Goal: Task Accomplishment & Management: Use online tool/utility

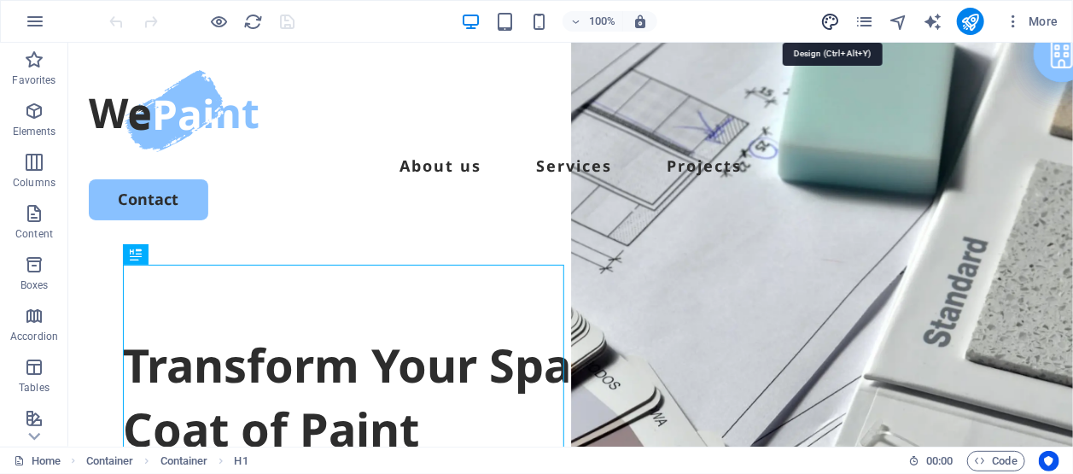
click at [833, 14] on icon "design" at bounding box center [831, 22] width 20 height 20
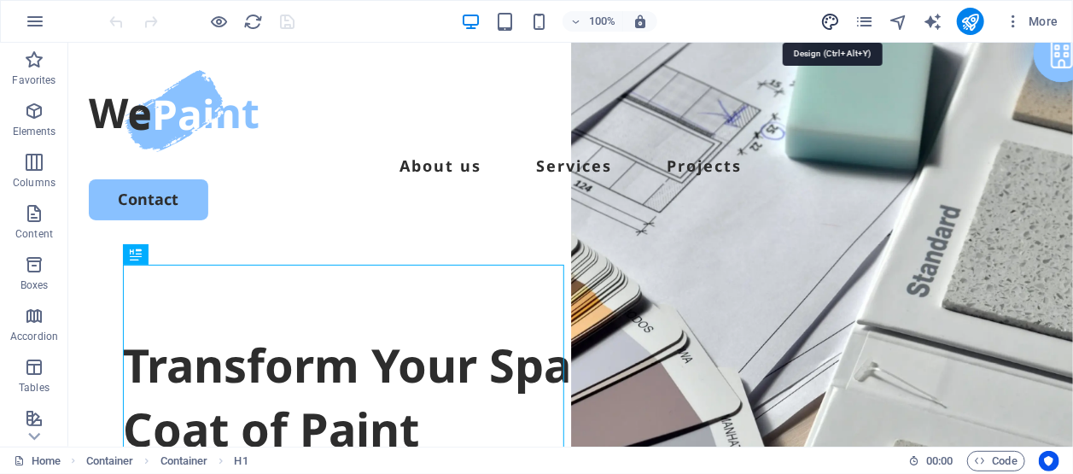
select select "px"
select select "500"
select select "px"
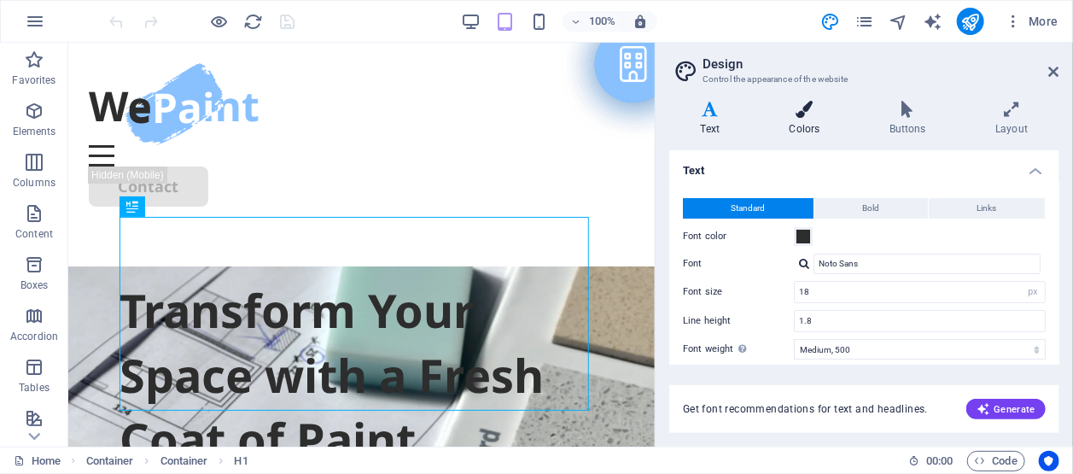
click at [806, 119] on h4 "Colors" at bounding box center [808, 119] width 100 height 36
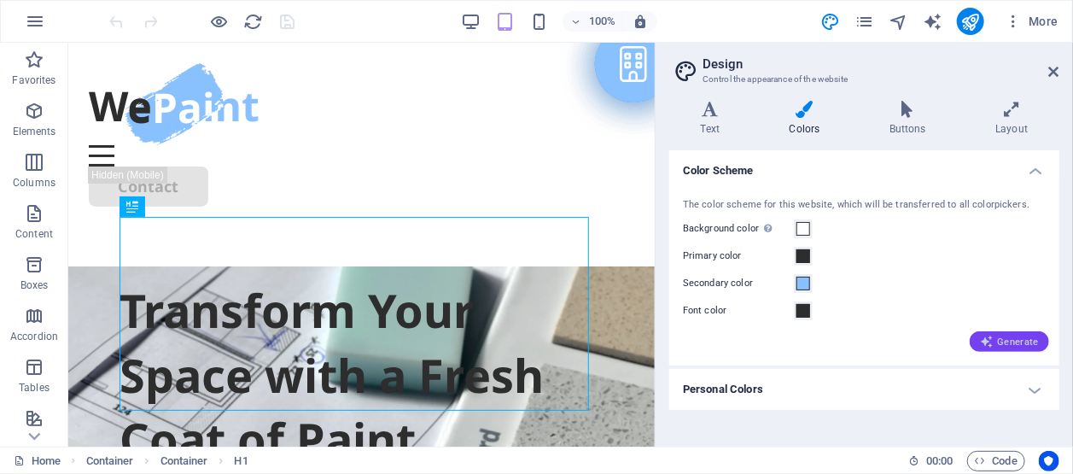
click at [1011, 336] on span "Generate" at bounding box center [1009, 342] width 59 height 14
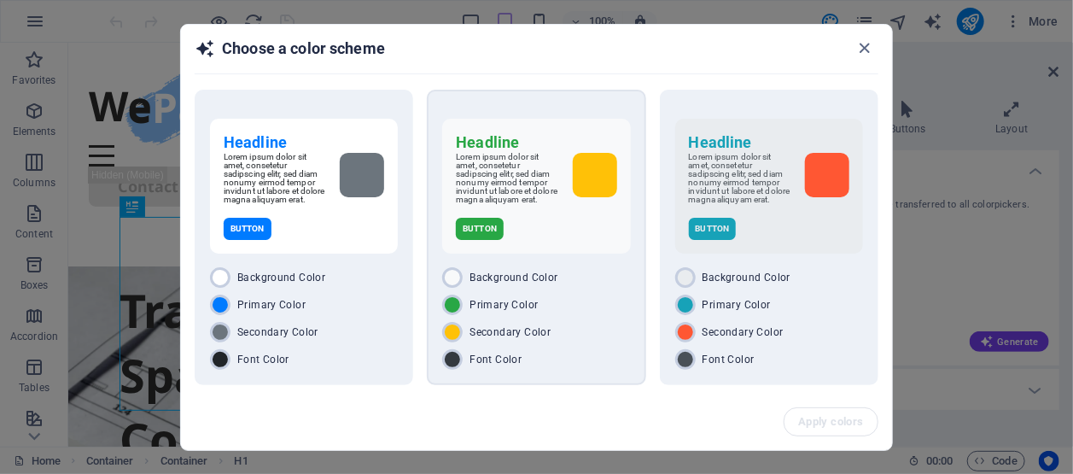
click at [539, 198] on p "Lorem ipsum dolor sit amet, consetetur sadipscing elitr, sed diam nonumy eirmod…" at bounding box center [507, 178] width 102 height 51
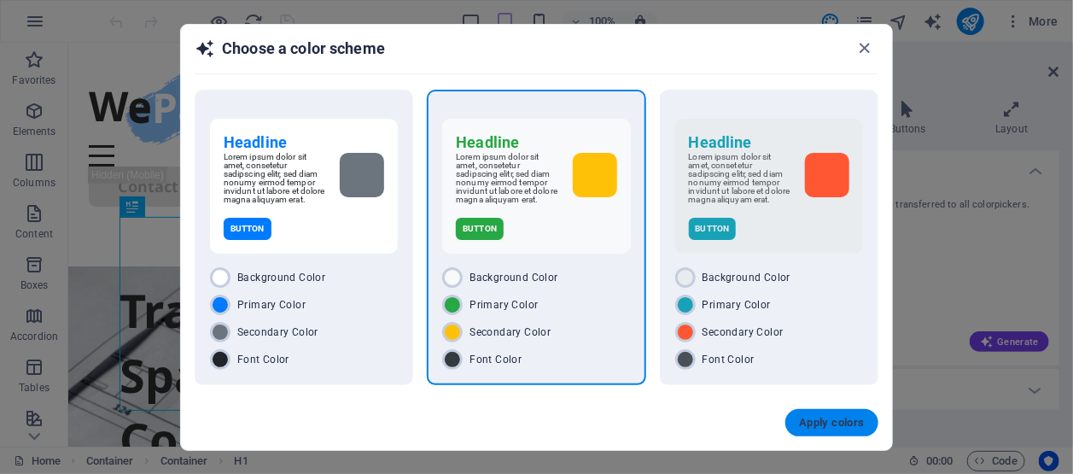
click at [796, 416] on button "Apply colors" at bounding box center [832, 422] width 93 height 27
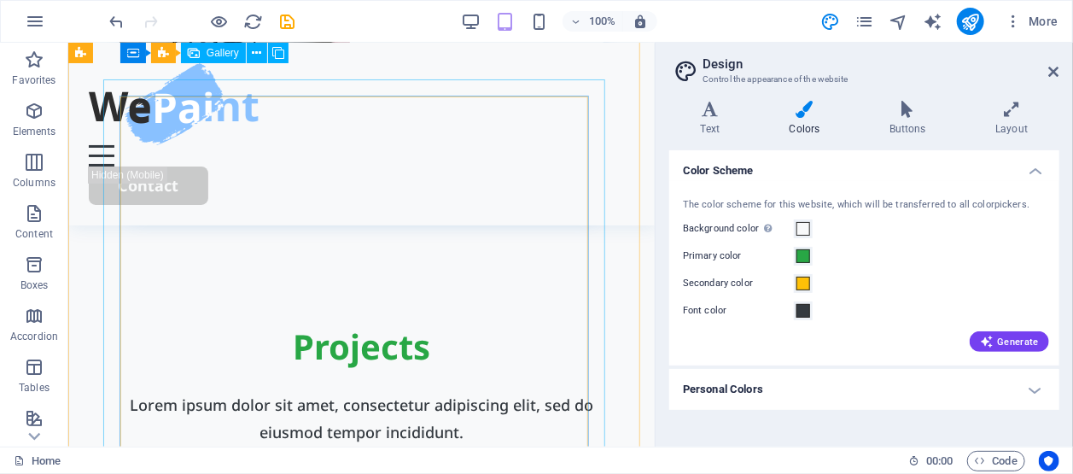
scroll to position [3130, 0]
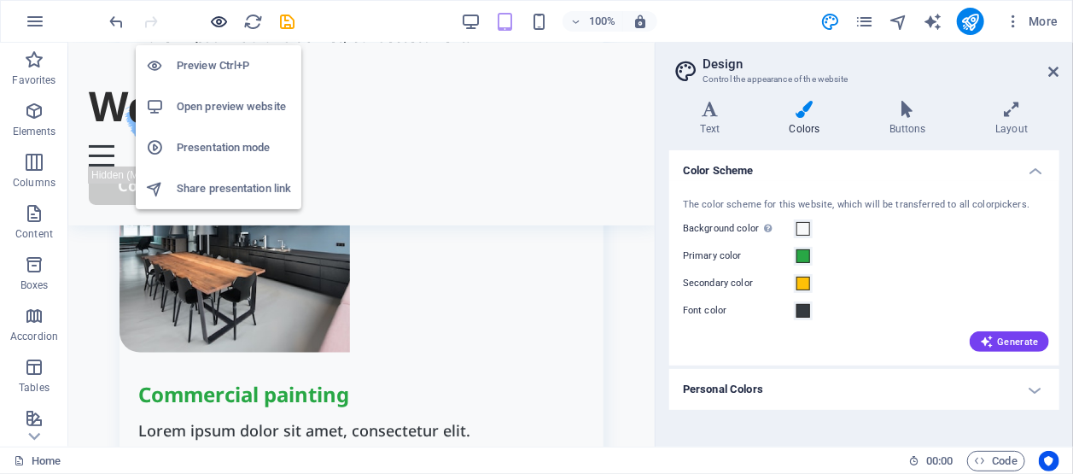
click at [219, 20] on icon "button" at bounding box center [220, 22] width 20 height 20
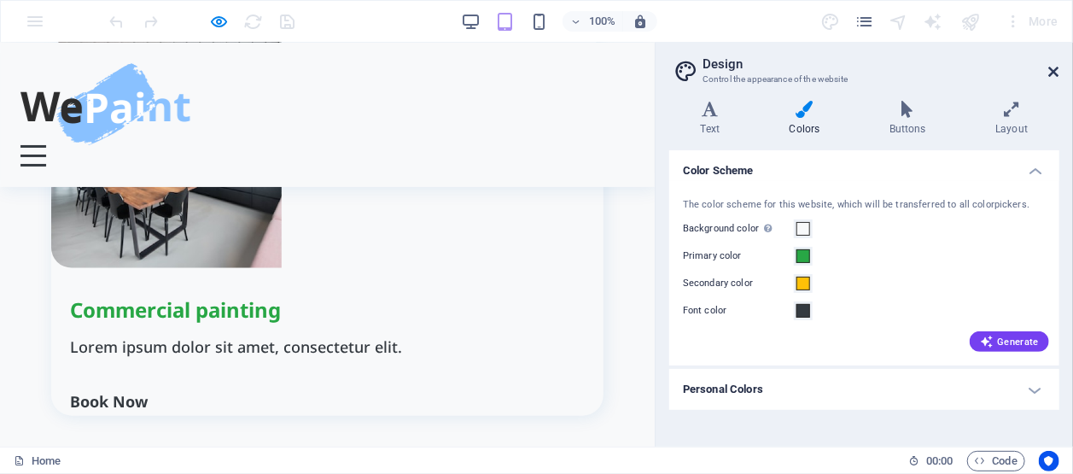
click at [1059, 70] on icon at bounding box center [1054, 72] width 10 height 14
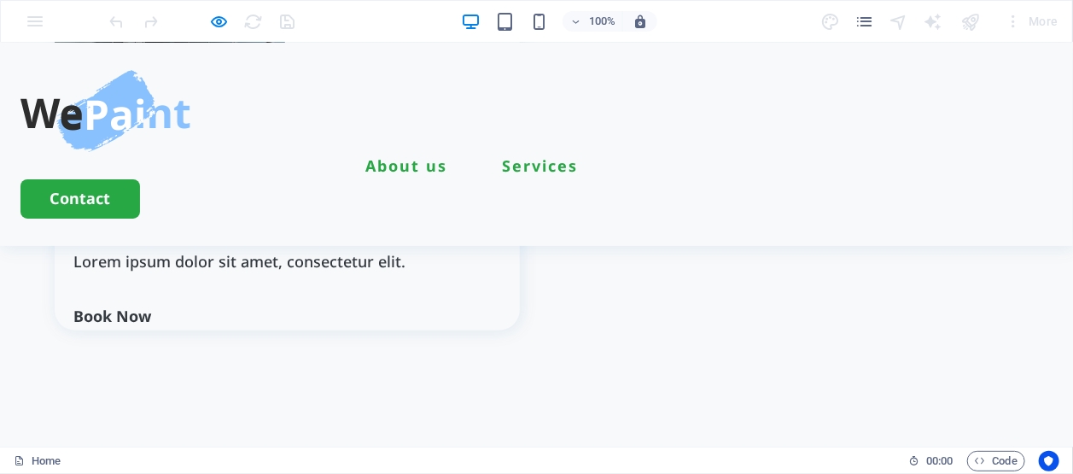
click at [674, 157] on link "Projects" at bounding box center [670, 164] width 75 height 15
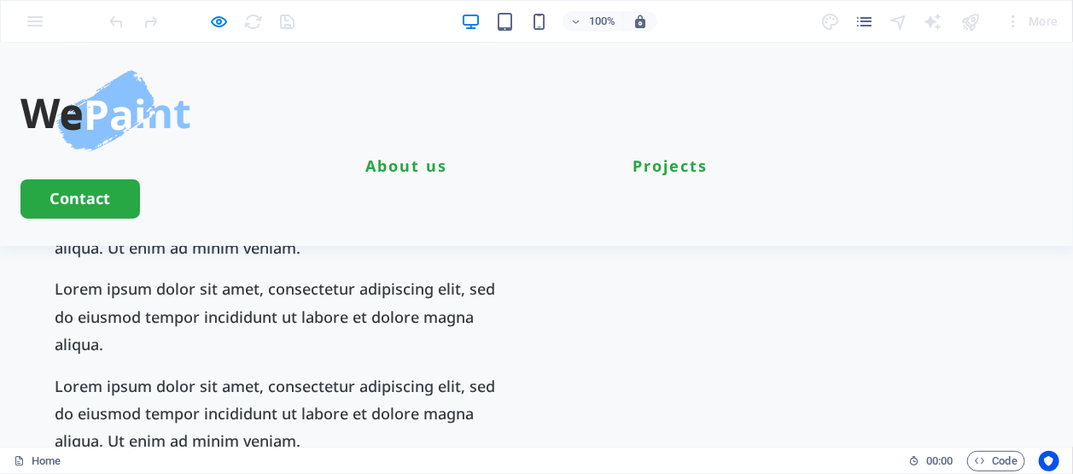
scroll to position [919, 0]
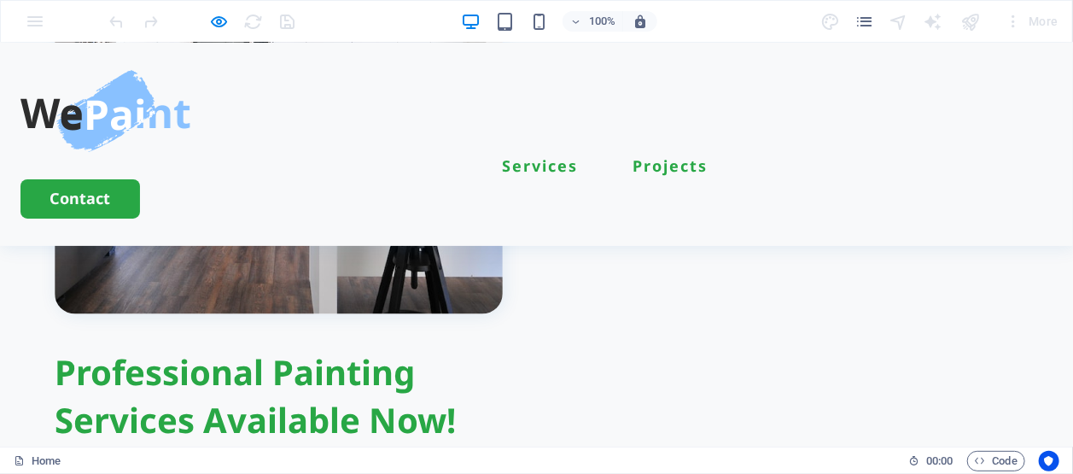
click at [442, 157] on link "About us" at bounding box center [406, 164] width 82 height 15
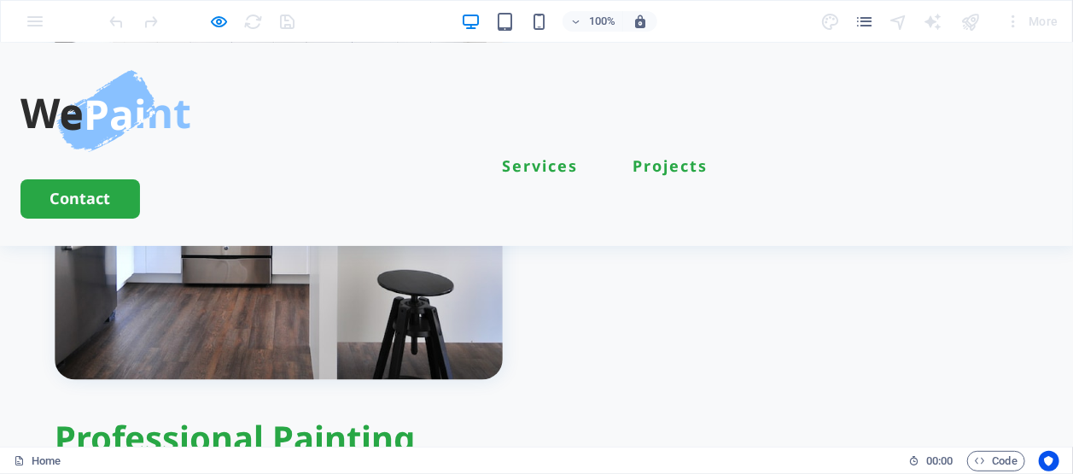
scroll to position [949, 0]
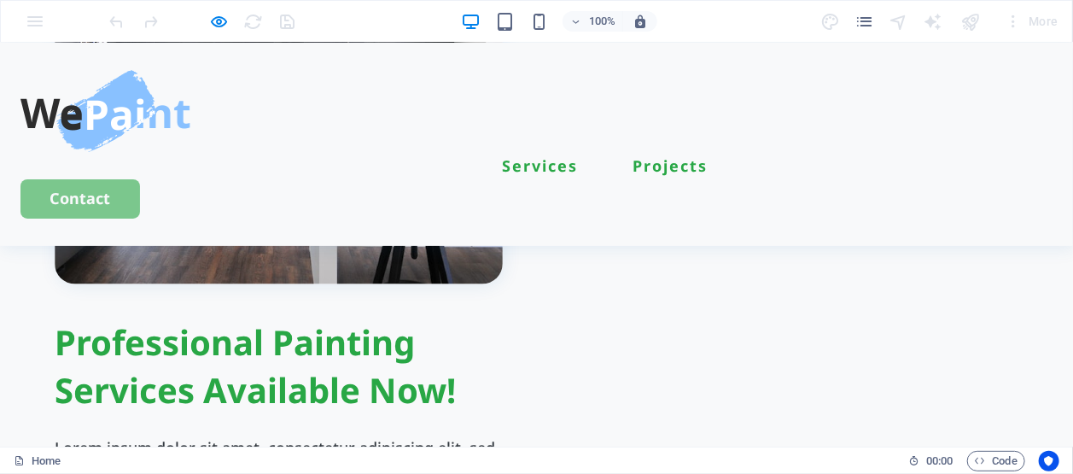
click at [140, 178] on link "Contact" at bounding box center [80, 197] width 120 height 38
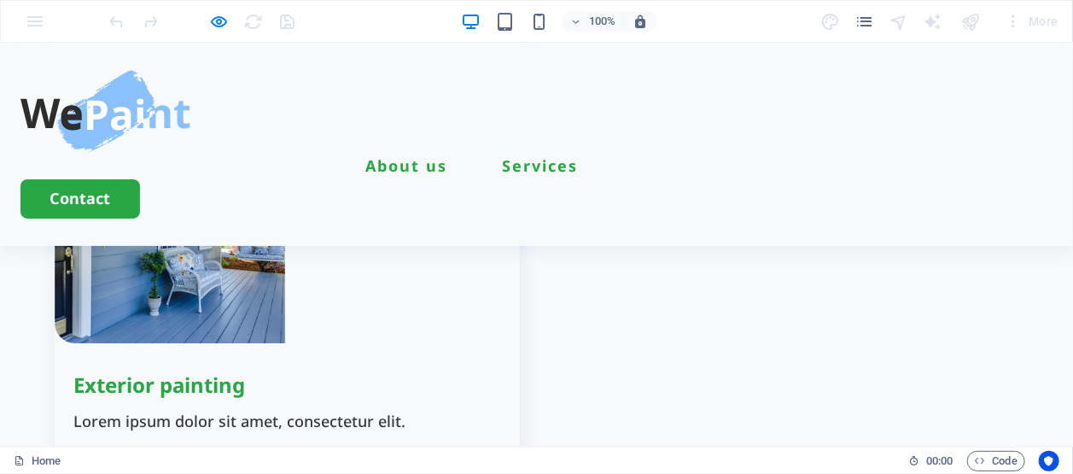
scroll to position [3064, 0]
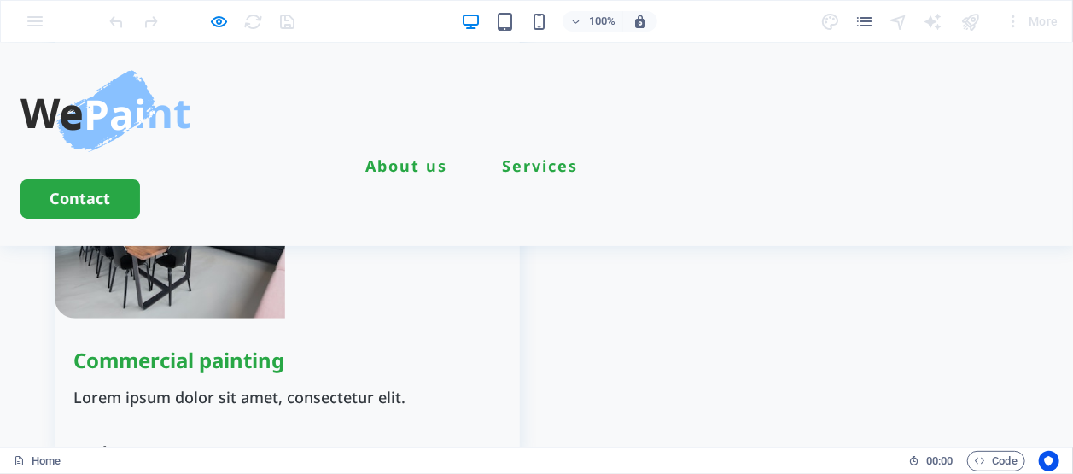
click at [675, 157] on link "Projects" at bounding box center [670, 164] width 75 height 15
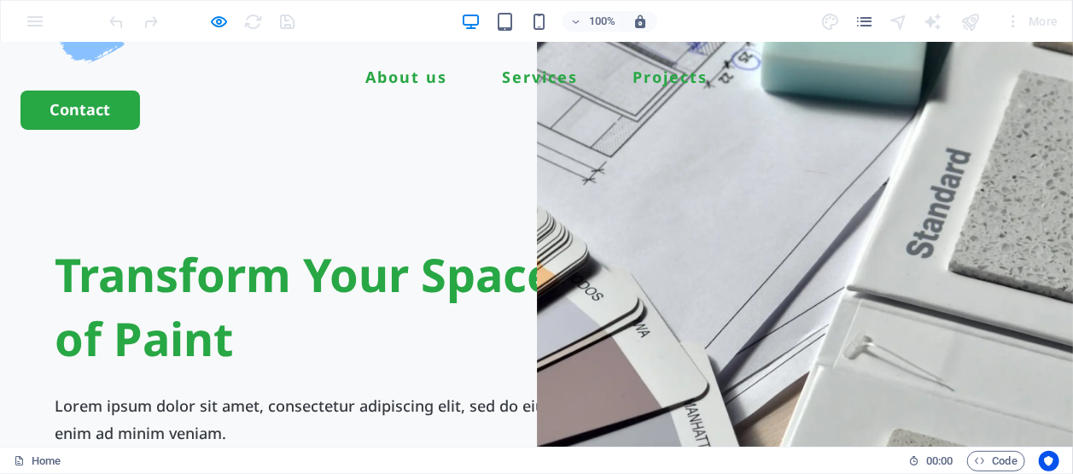
scroll to position [0, 0]
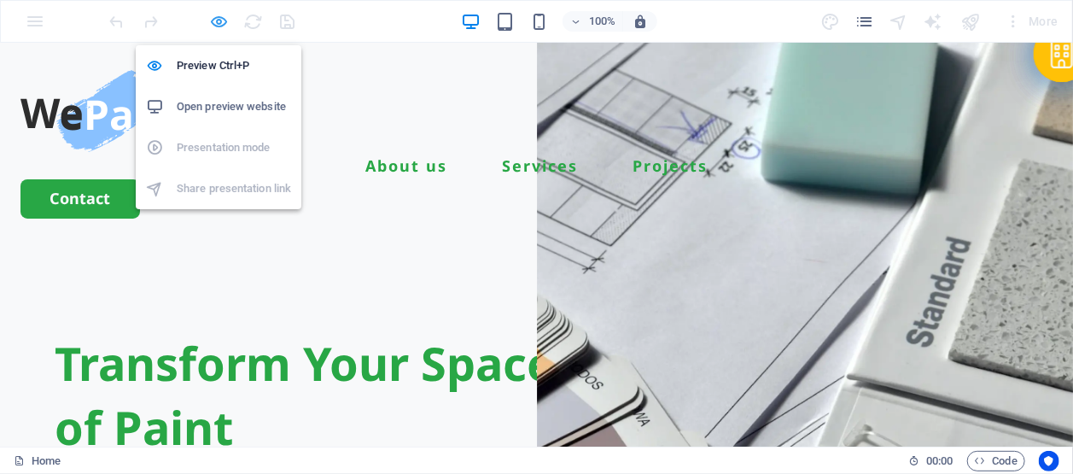
click at [218, 19] on icon "button" at bounding box center [220, 22] width 20 height 20
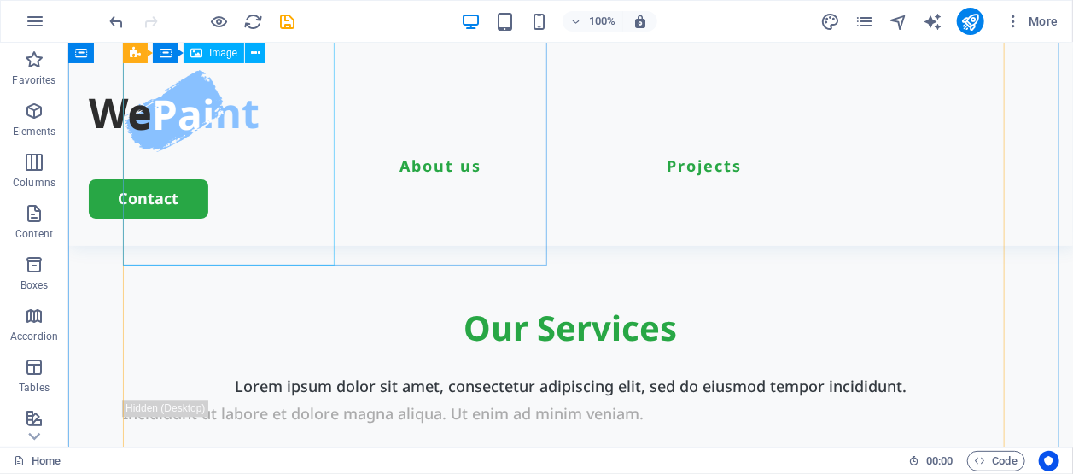
scroll to position [1707, 0]
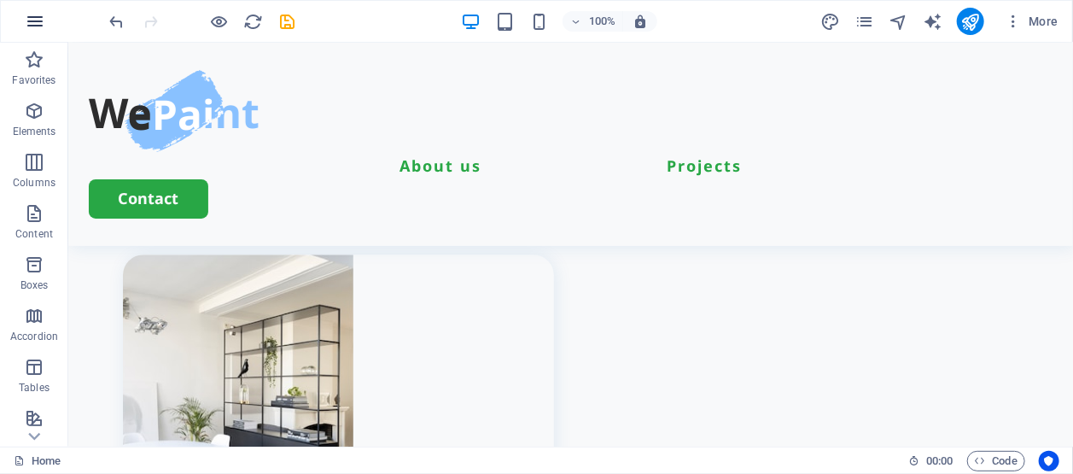
click at [37, 20] on icon "button" at bounding box center [35, 21] width 20 height 20
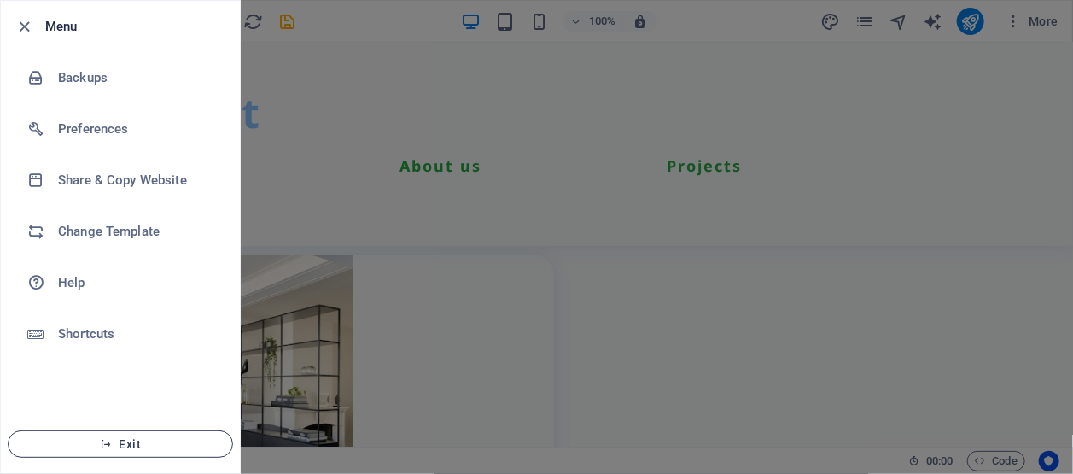
click at [119, 453] on button "Exit" at bounding box center [120, 443] width 225 height 27
